Goal: Browse casually: Explore the website without a specific task or goal

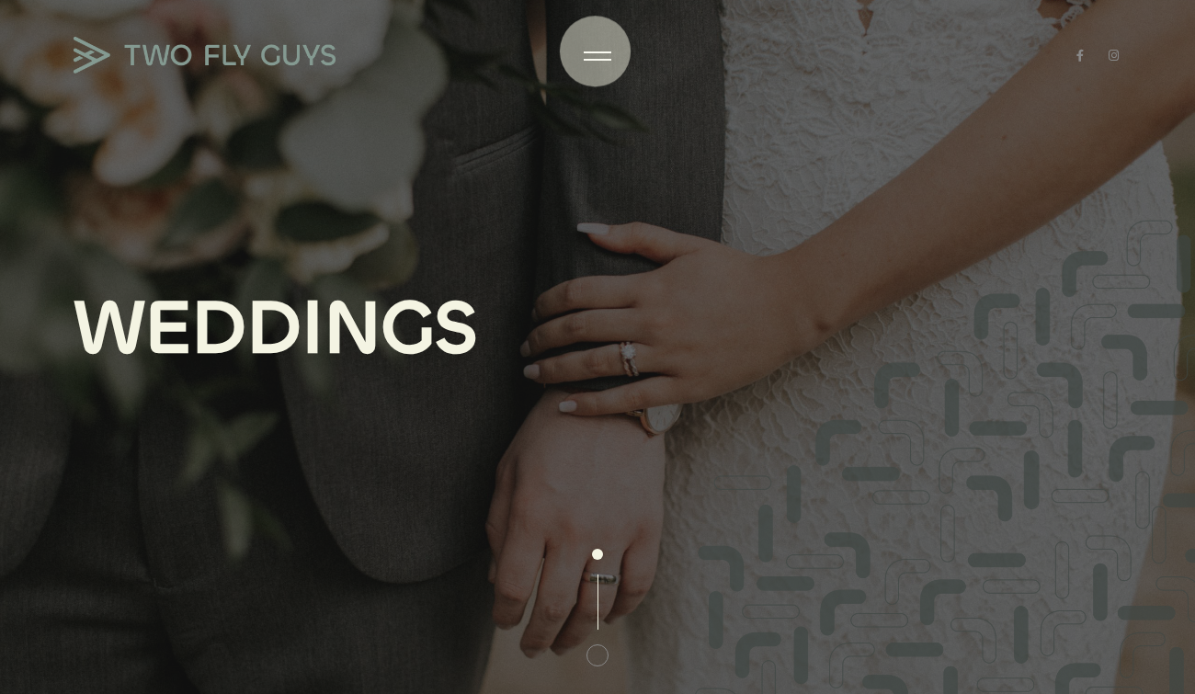
click at [593, 66] on div "W E D D I N G S" at bounding box center [597, 347] width 1195 height 694
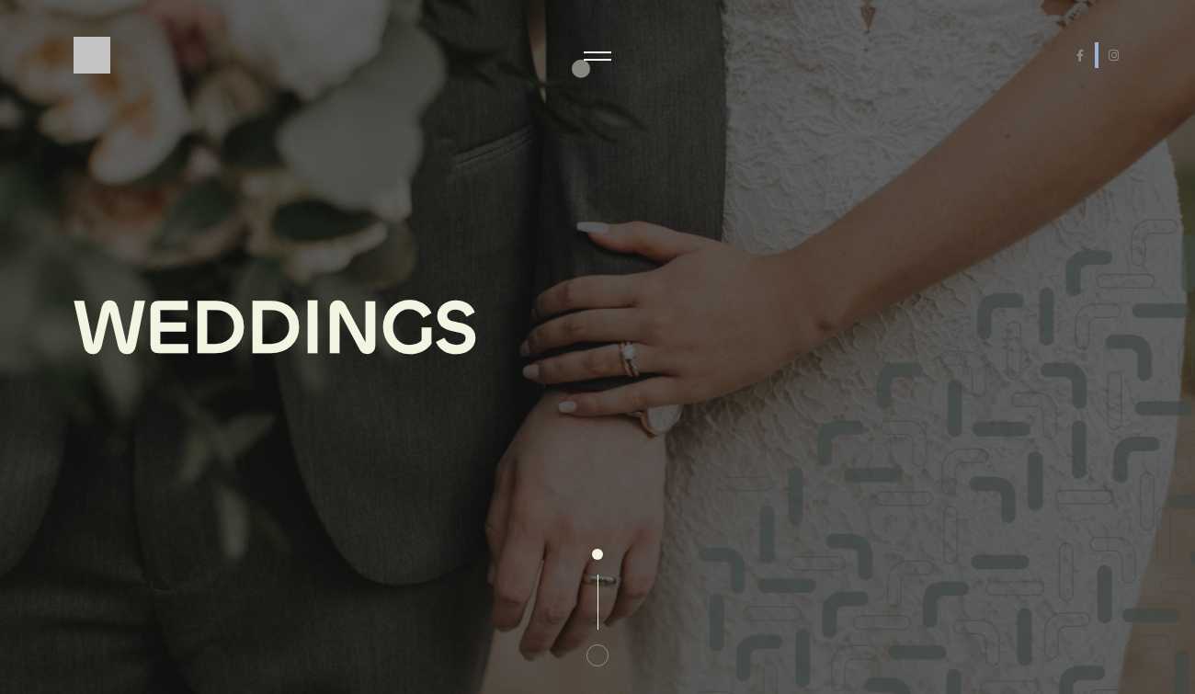
click at [583, 65] on body "100 Loading arrow_back H O M E W E D D I N G S B U S I N E S S M E E T T H E T …" at bounding box center [597, 347] width 1195 height 694
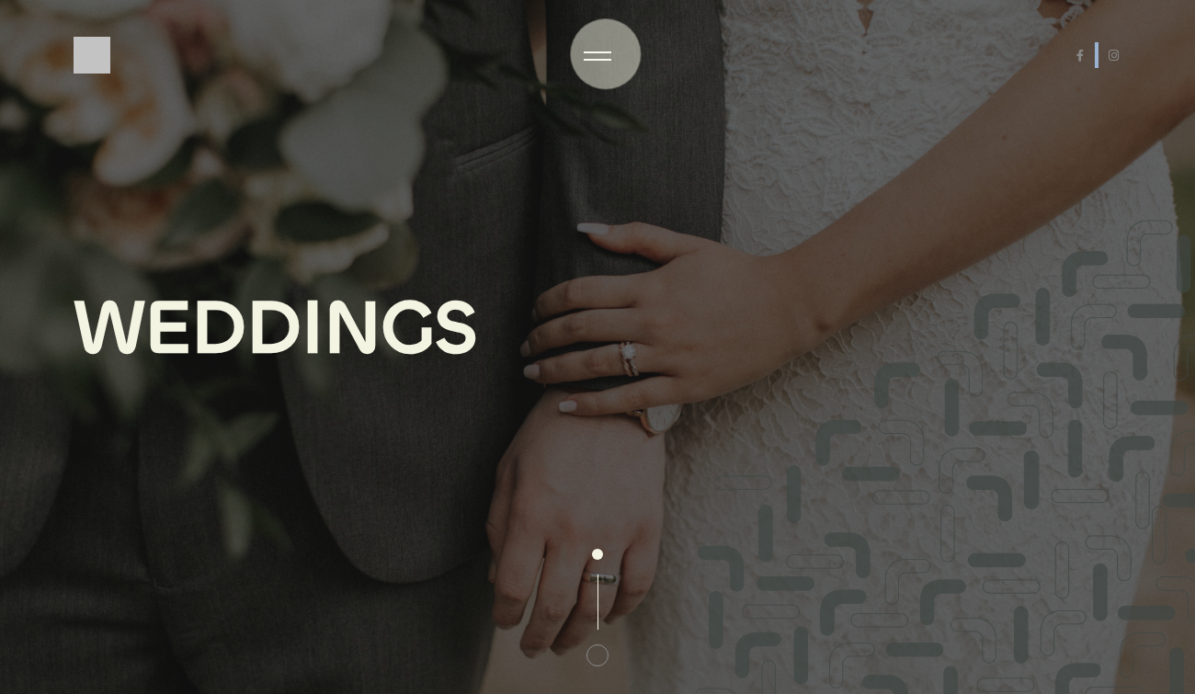
click at [598, 54] on div at bounding box center [598, 56] width 28 height 18
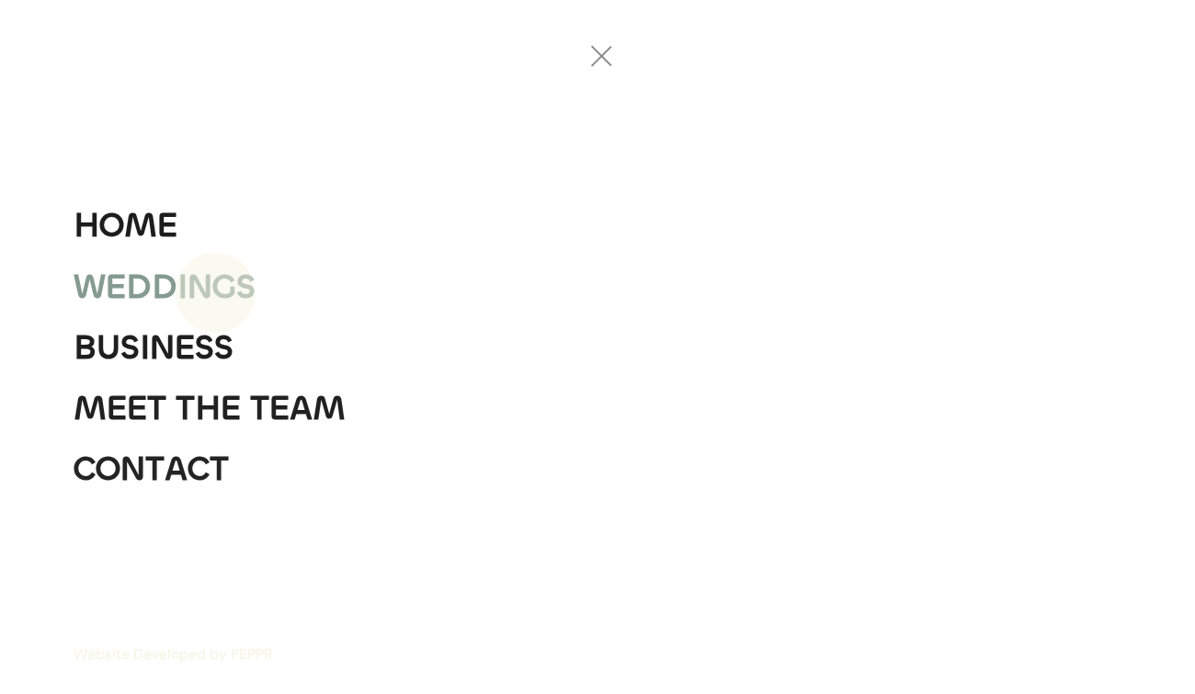
click at [168, 285] on div "D" at bounding box center [165, 286] width 26 height 61
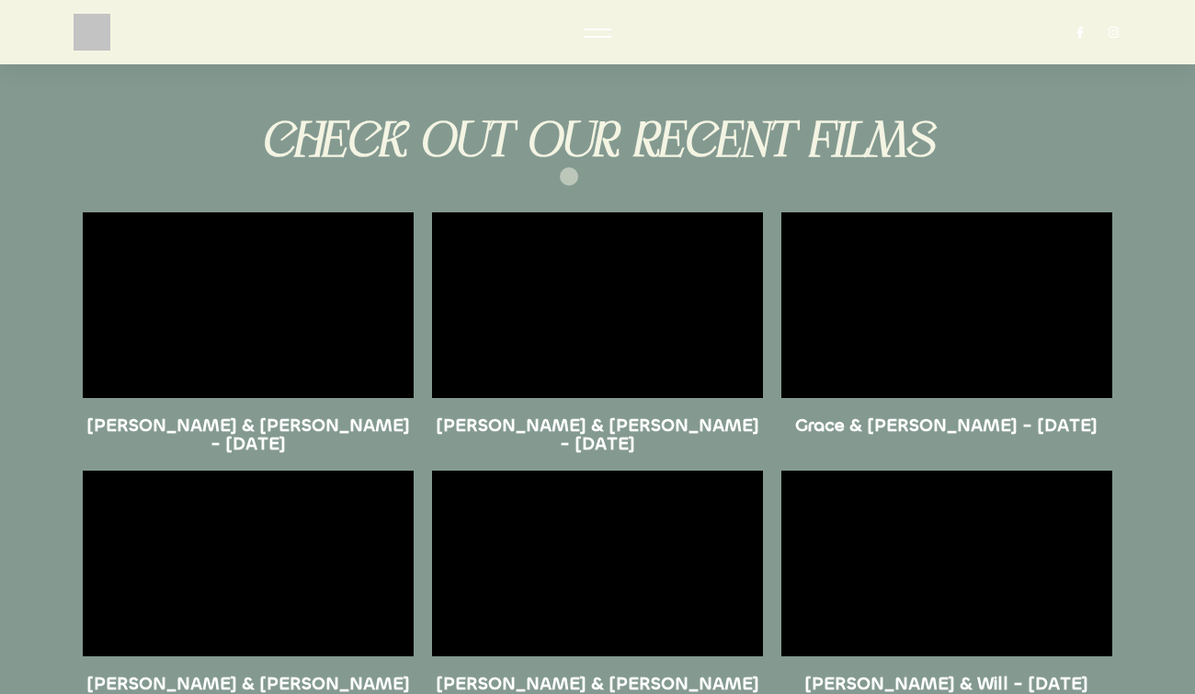
click at [569, 176] on div "CHECK OUT OUR RECENT FILMS" at bounding box center [597, 150] width 1066 height 87
